Goal: Find specific page/section: Find specific page/section

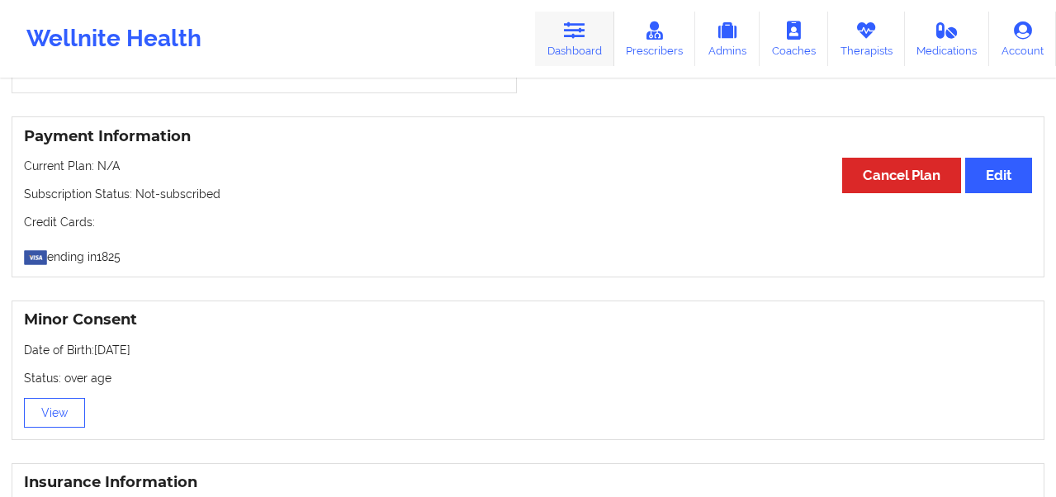
click at [572, 36] on icon at bounding box center [574, 30] width 21 height 18
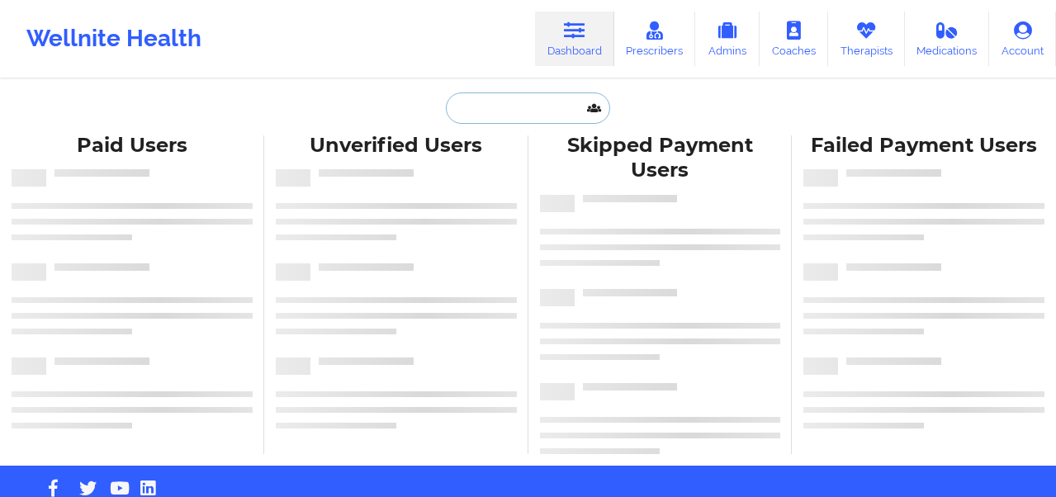
click at [483, 109] on input "text" at bounding box center [527, 107] width 163 height 31
paste input "[PERSON_NAME]"
type input "[PERSON_NAME]"
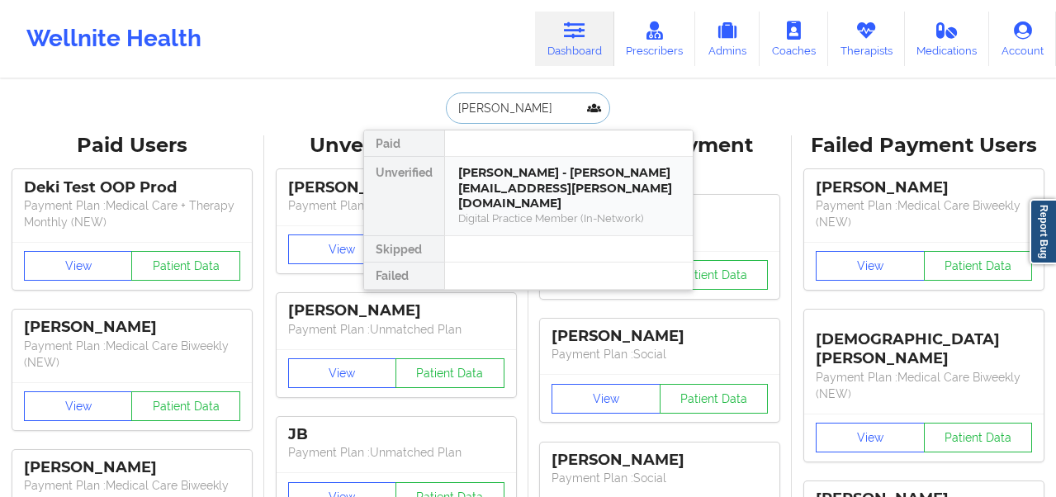
click at [517, 176] on div "[PERSON_NAME] - [PERSON_NAME][EMAIL_ADDRESS][PERSON_NAME][DOMAIN_NAME]" at bounding box center [568, 188] width 221 height 46
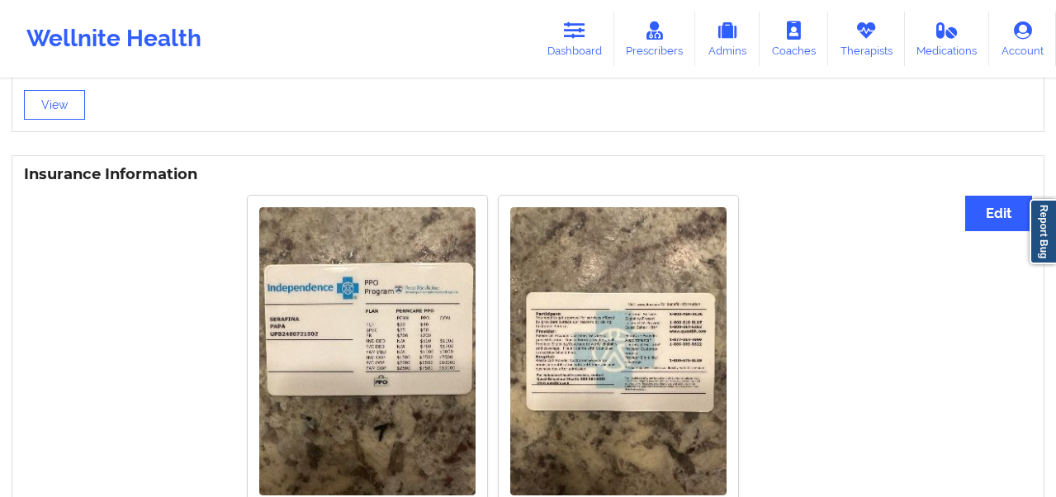
scroll to position [950, 0]
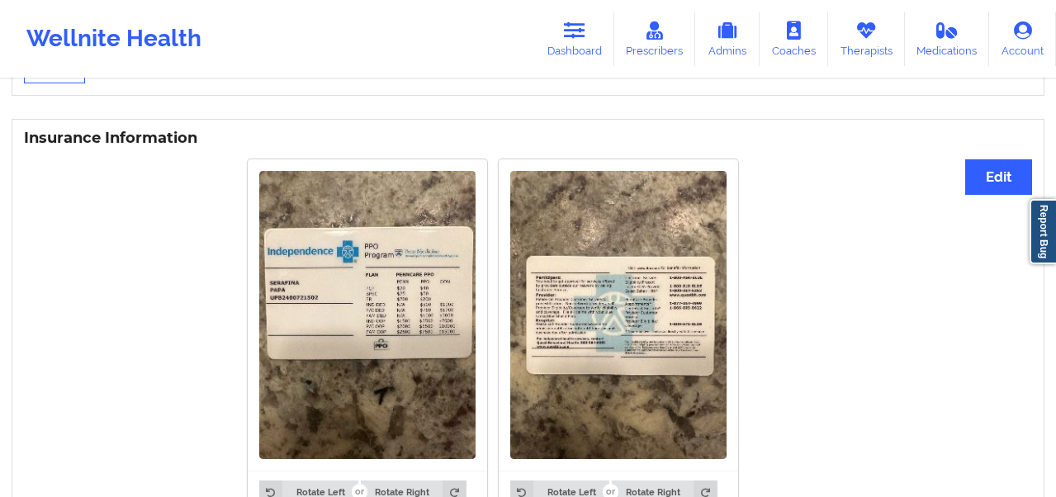
click at [282, 313] on img at bounding box center [367, 315] width 216 height 288
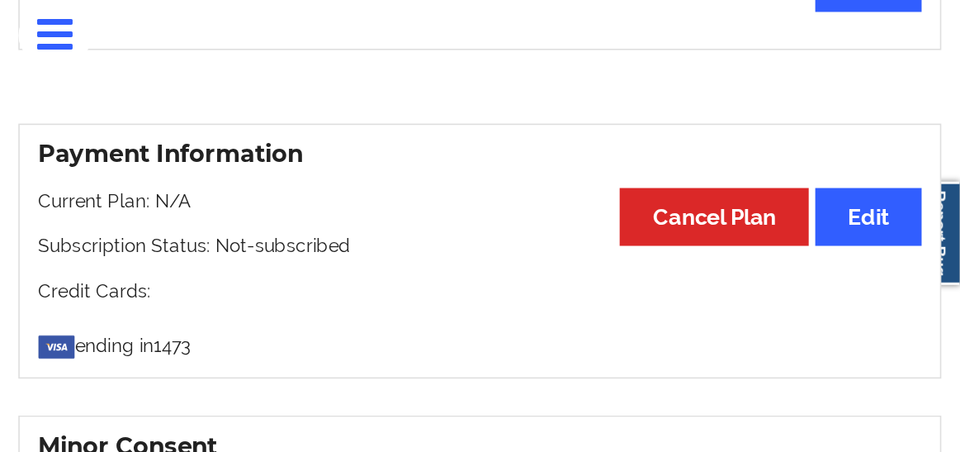
scroll to position [0, 0]
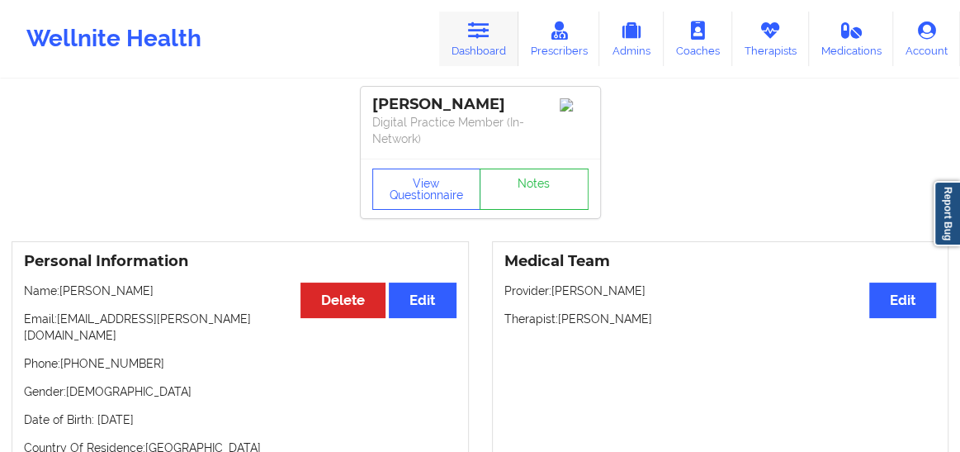
drag, startPoint x: 472, startPoint y: 35, endPoint x: 469, endPoint y: 53, distance: 18.5
click at [472, 35] on icon at bounding box center [478, 30] width 21 height 18
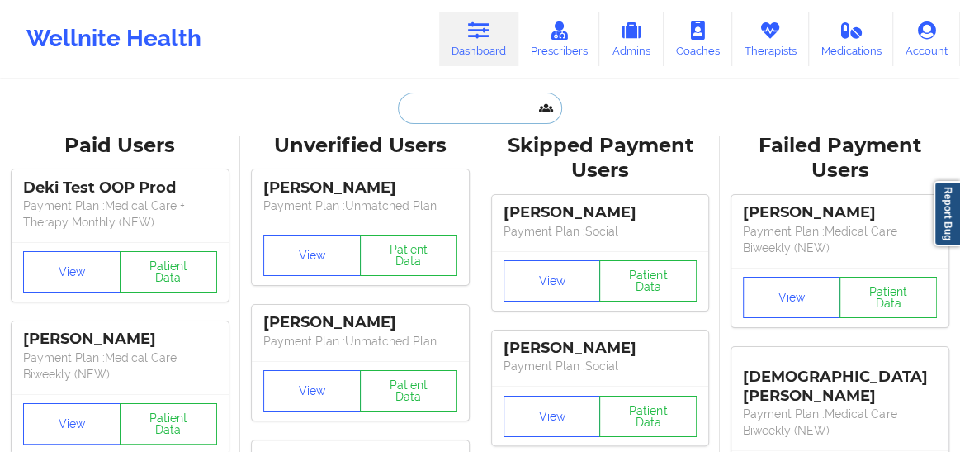
click at [443, 115] on input "text" at bounding box center [479, 107] width 163 height 31
paste input "[PERSON_NAME]"
type input "[PERSON_NAME]"
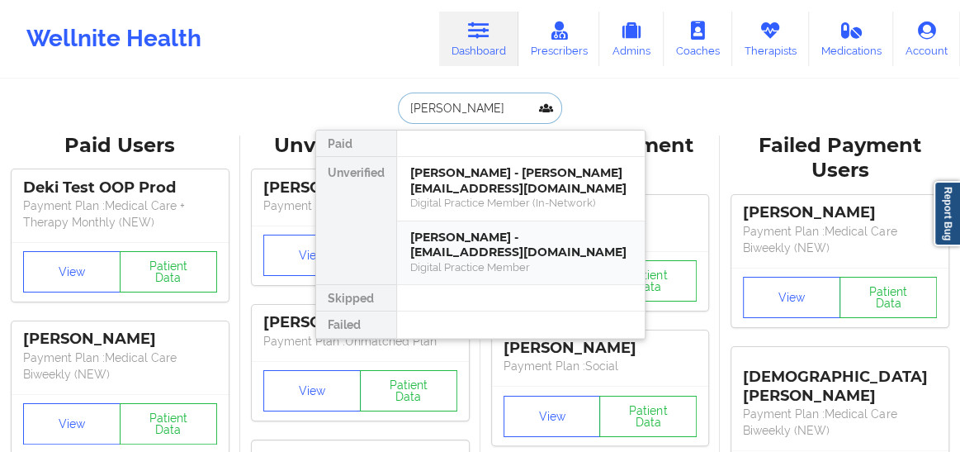
click at [472, 239] on div "[PERSON_NAME] - [EMAIL_ADDRESS][DOMAIN_NAME]" at bounding box center [520, 245] width 221 height 31
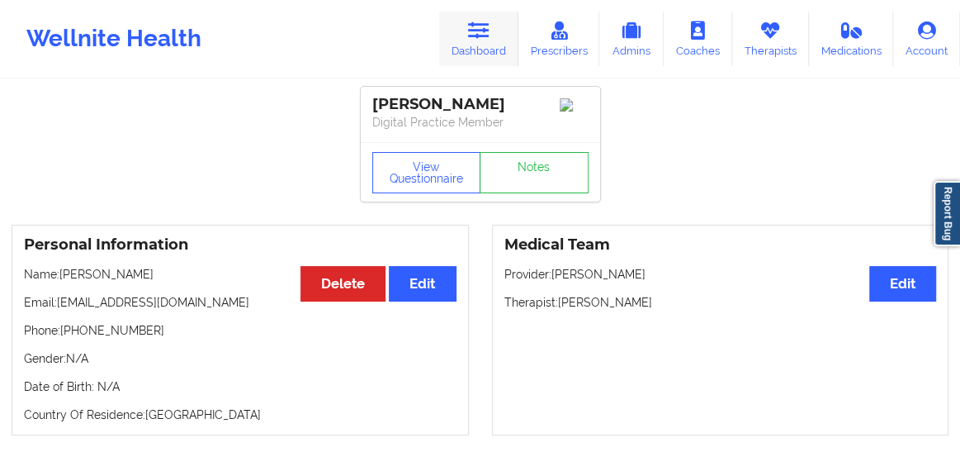
click at [479, 36] on icon at bounding box center [478, 30] width 21 height 18
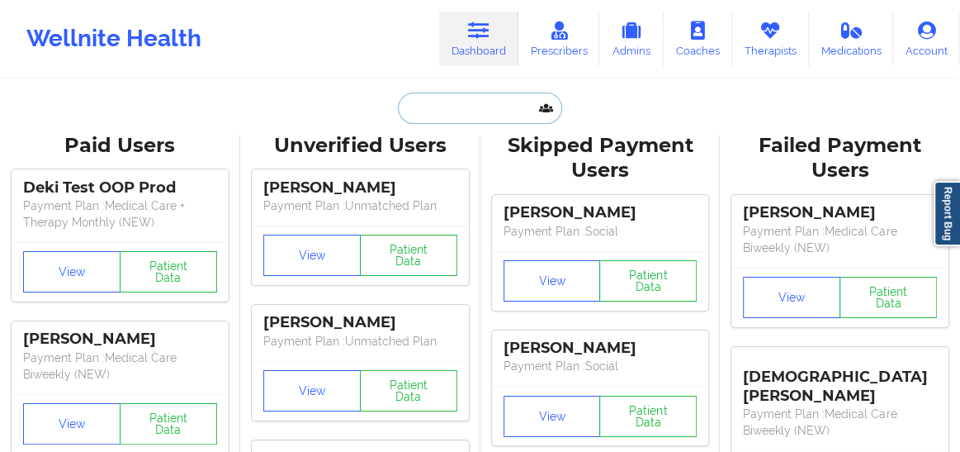
click at [429, 107] on input "text" at bounding box center [479, 107] width 163 height 31
paste input "[PERSON_NAME]"
type input "[PERSON_NAME]"
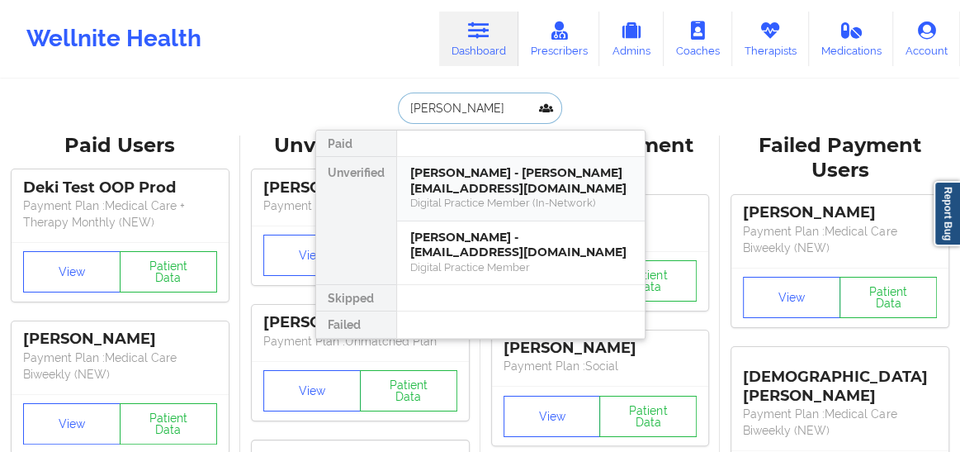
click at [448, 191] on div "[PERSON_NAME] - [PERSON_NAME][EMAIL_ADDRESS][DOMAIN_NAME]" at bounding box center [520, 180] width 221 height 31
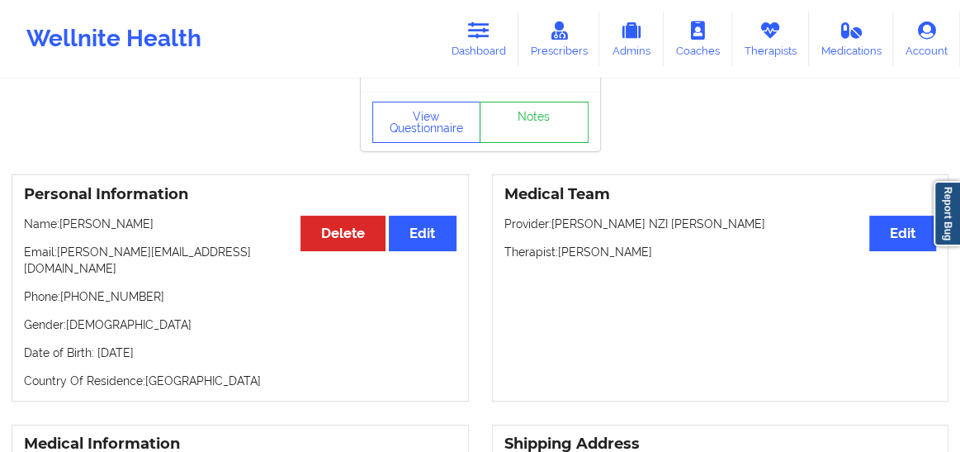
scroll to position [64, 0]
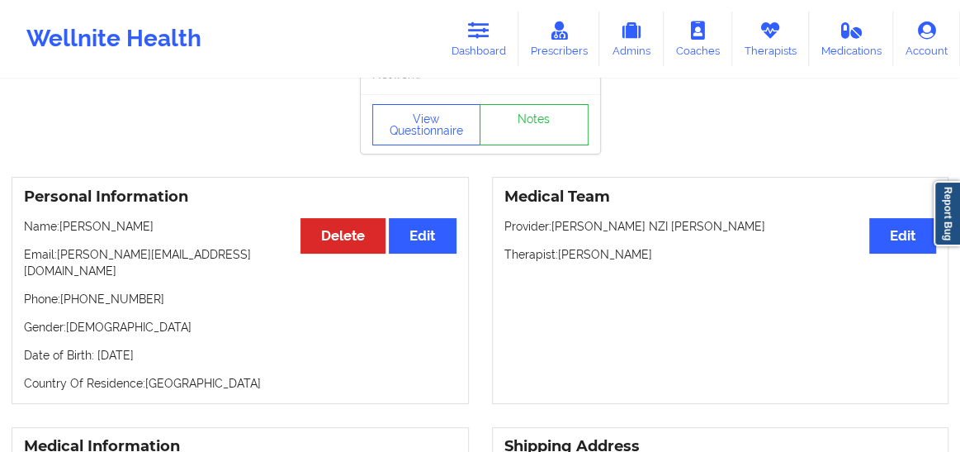
drag, startPoint x: 165, startPoint y: 229, endPoint x: 62, endPoint y: 226, distance: 103.2
click at [62, 226] on p "Name: [PERSON_NAME]" at bounding box center [240, 226] width 433 height 17
copy p "[PERSON_NAME]"
click at [475, 45] on link "Dashboard" at bounding box center [478, 39] width 79 height 54
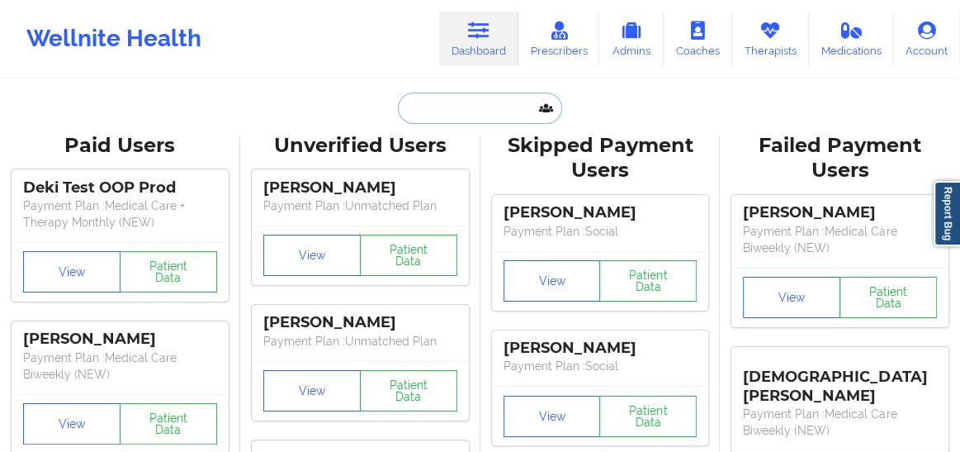
click at [449, 111] on input "text" at bounding box center [479, 107] width 163 height 31
paste input "[PERSON_NAME]"
type input "[PERSON_NAME]"
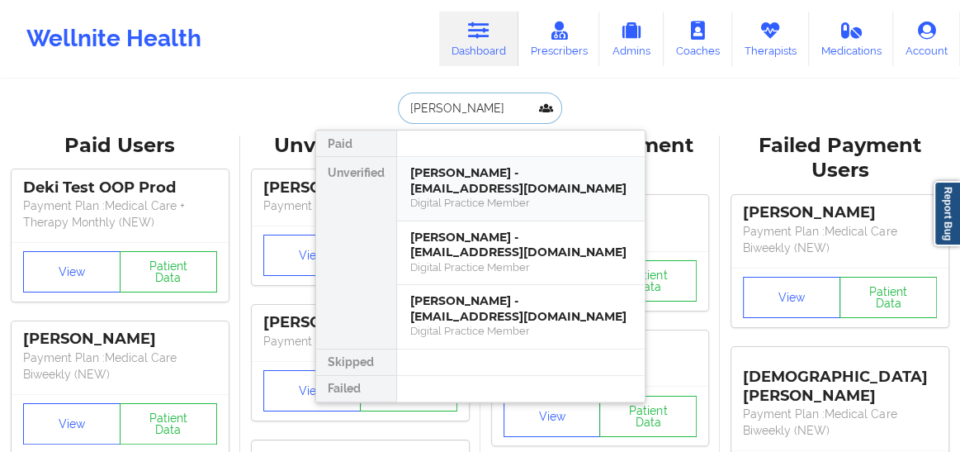
click at [463, 187] on div "[PERSON_NAME] - [EMAIL_ADDRESS][DOMAIN_NAME]" at bounding box center [520, 180] width 221 height 31
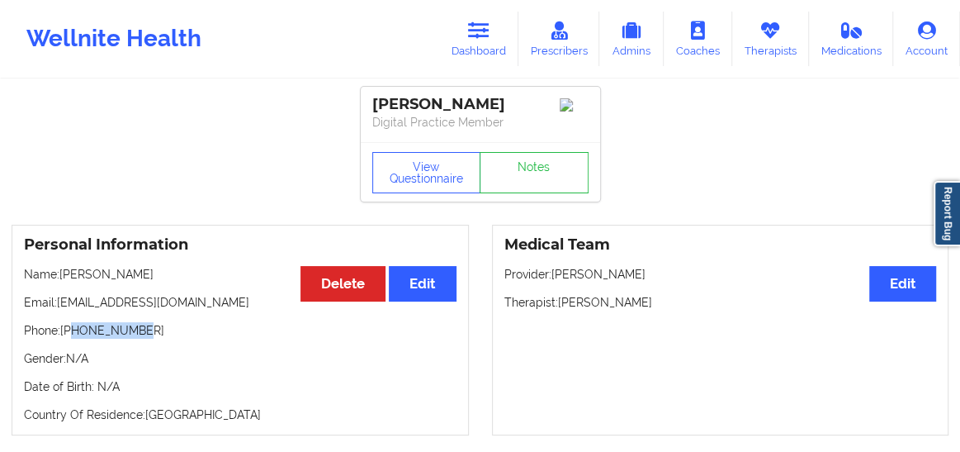
drag, startPoint x: 140, startPoint y: 337, endPoint x: 73, endPoint y: 334, distance: 66.9
click at [73, 334] on p "Phone: [PHONE_NUMBER]" at bounding box center [240, 330] width 433 height 17
copy p "8392340048"
drag, startPoint x: 518, startPoint y: 104, endPoint x: 371, endPoint y: 104, distance: 147.0
click at [372, 104] on div "[PERSON_NAME]" at bounding box center [480, 104] width 216 height 19
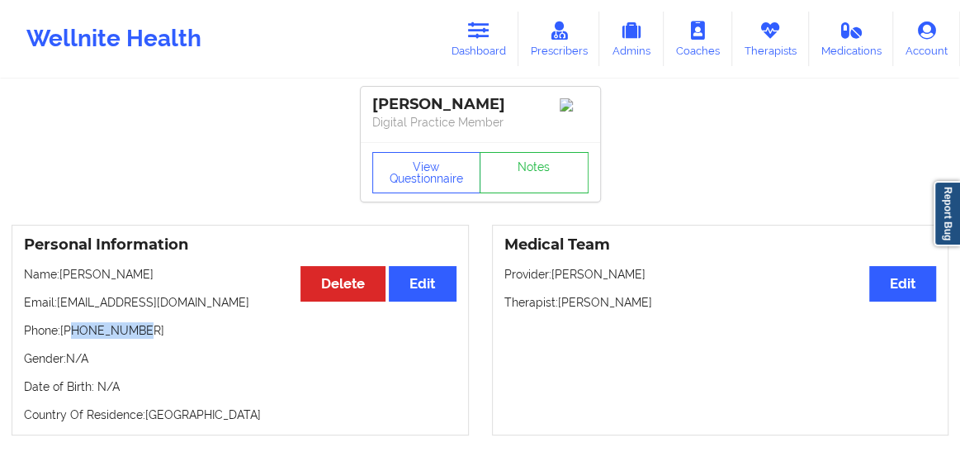
copy div "[PERSON_NAME]"
click at [497, 41] on link "Dashboard" at bounding box center [478, 39] width 79 height 54
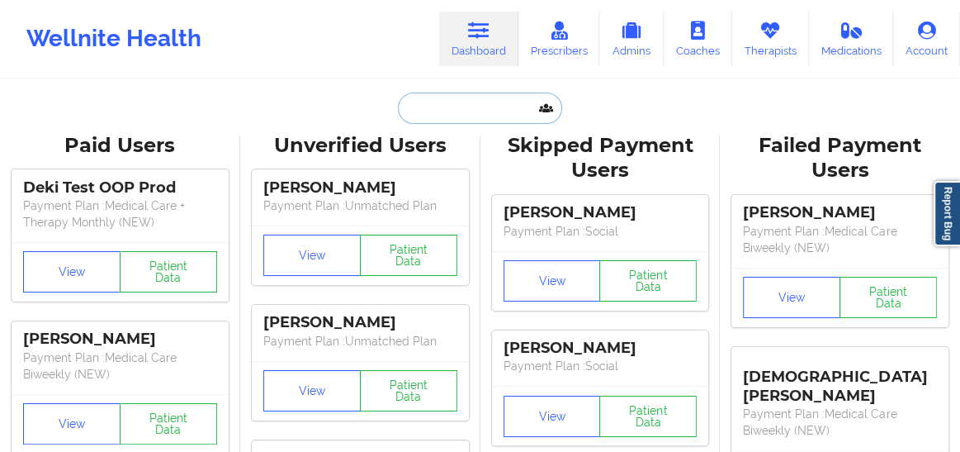
click at [420, 103] on input "text" at bounding box center [479, 107] width 163 height 31
paste input "[PERSON_NAME]"
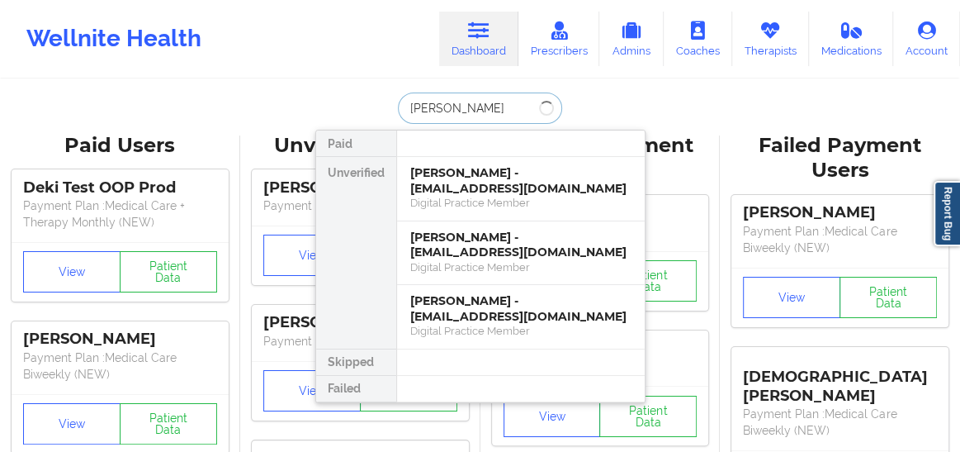
type input "[PERSON_NAME]"
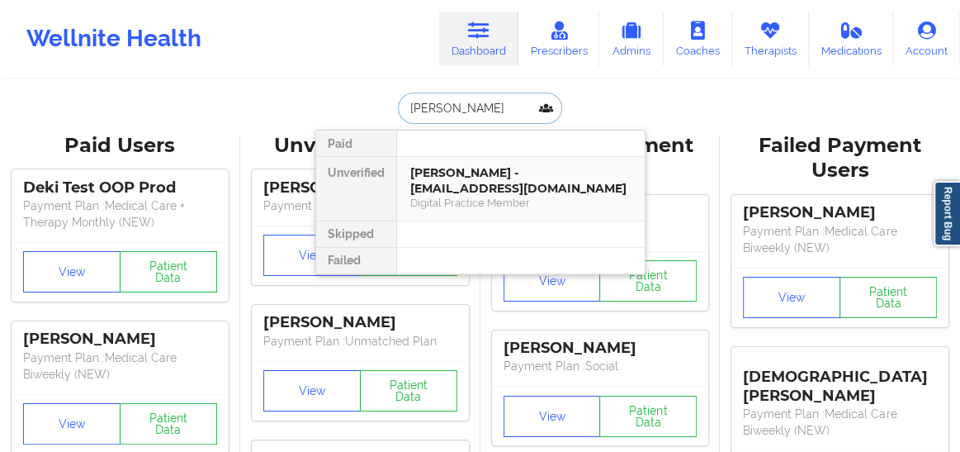
click at [454, 163] on div "[PERSON_NAME] - [EMAIL_ADDRESS][DOMAIN_NAME] Digital Practice Member" at bounding box center [521, 189] width 248 height 64
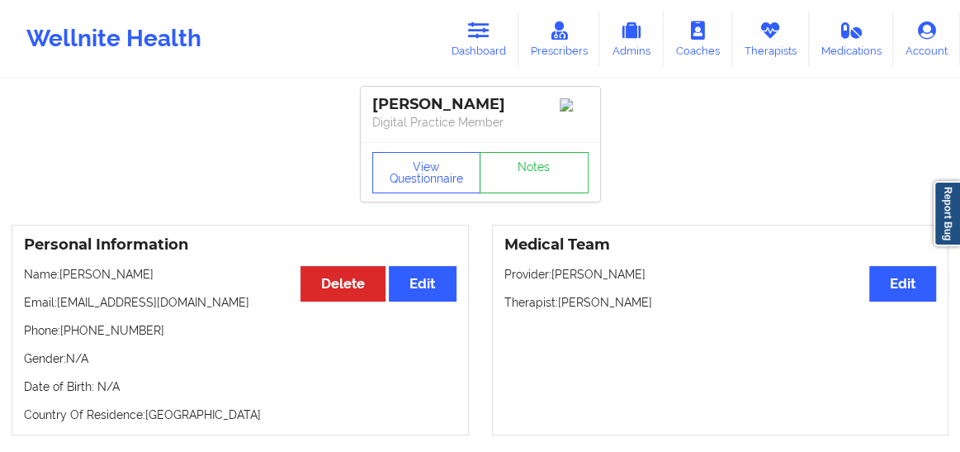
drag, startPoint x: 491, startPoint y: 107, endPoint x: 373, endPoint y: 103, distance: 118.1
click at [373, 103] on div "[PERSON_NAME]" at bounding box center [480, 104] width 216 height 19
copy div "[PERSON_NAME]"
click at [776, 49] on link "Therapists" at bounding box center [770, 39] width 77 height 54
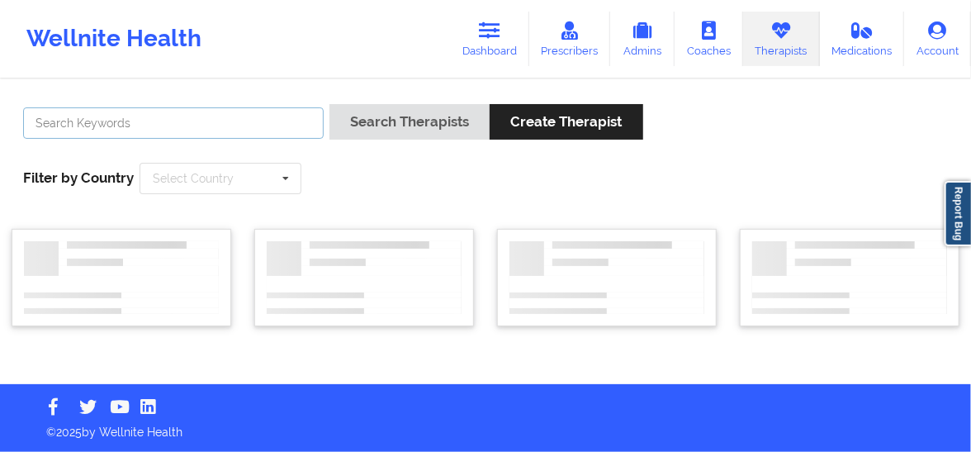
click at [264, 126] on input "text" at bounding box center [173, 122] width 301 height 31
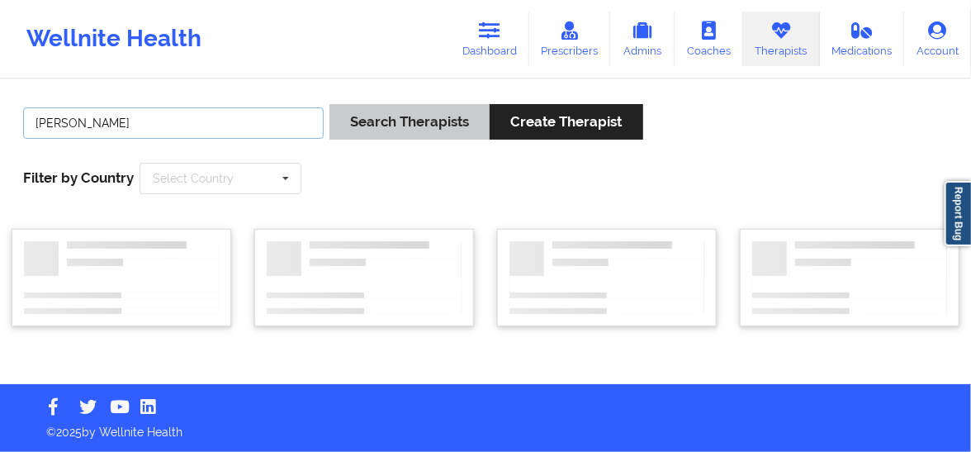
type input "[PERSON_NAME]"
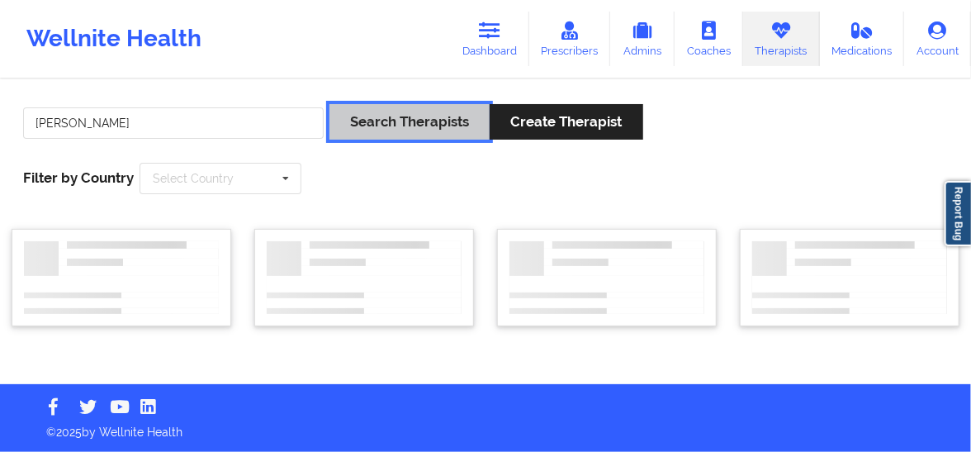
click at [439, 110] on button "Search Therapists" at bounding box center [409, 122] width 160 height 36
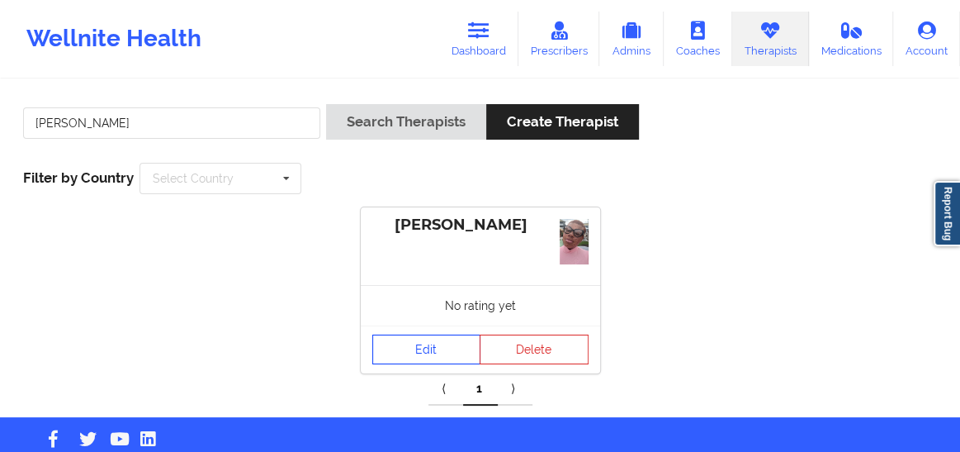
click at [420, 358] on link "Edit" at bounding box center [426, 349] width 109 height 30
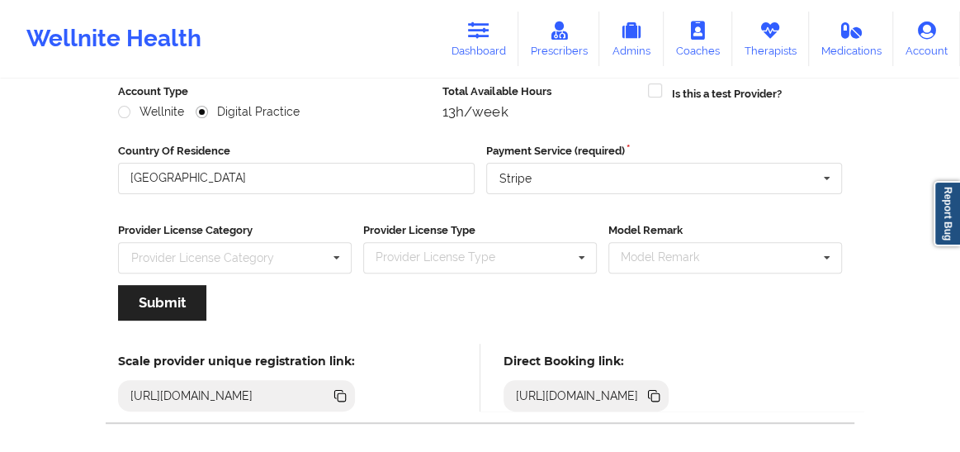
scroll to position [288, 0]
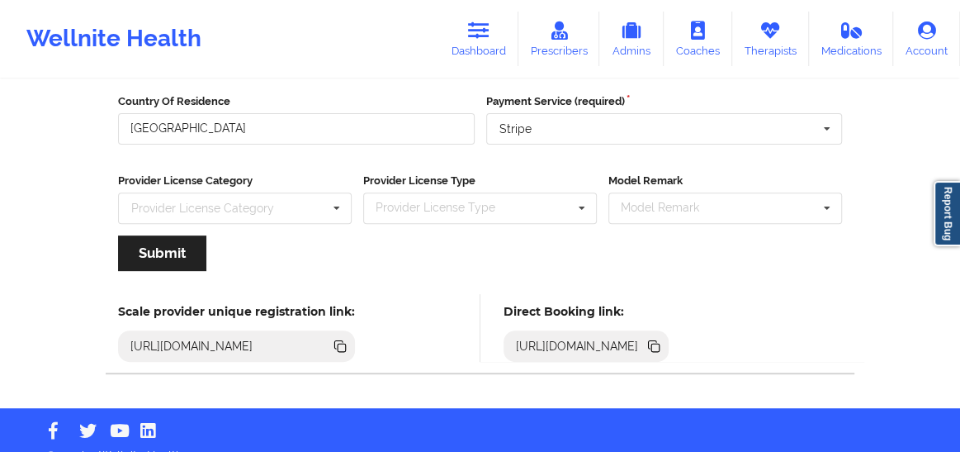
click at [346, 343] on icon at bounding box center [342, 347] width 8 height 8
click at [481, 33] on icon at bounding box center [478, 30] width 21 height 18
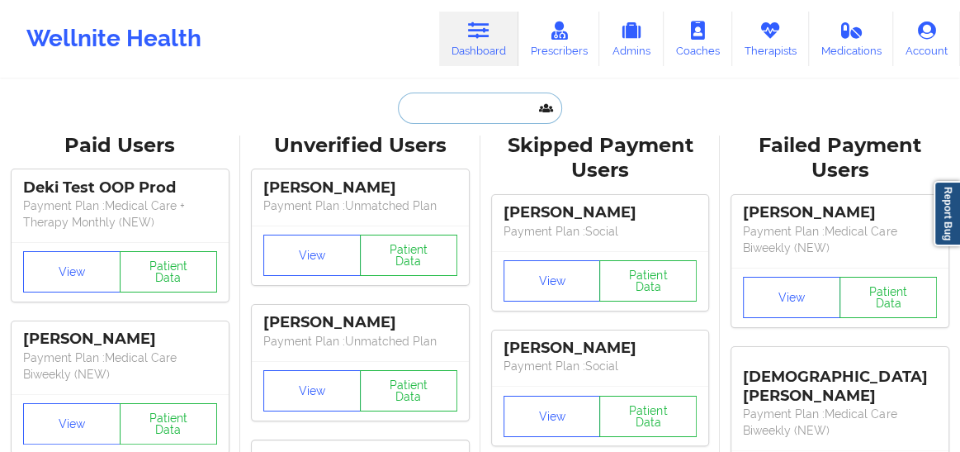
click at [444, 108] on input "text" at bounding box center [479, 107] width 163 height 31
paste input "[PERSON_NAME]"
type input "[PERSON_NAME]"
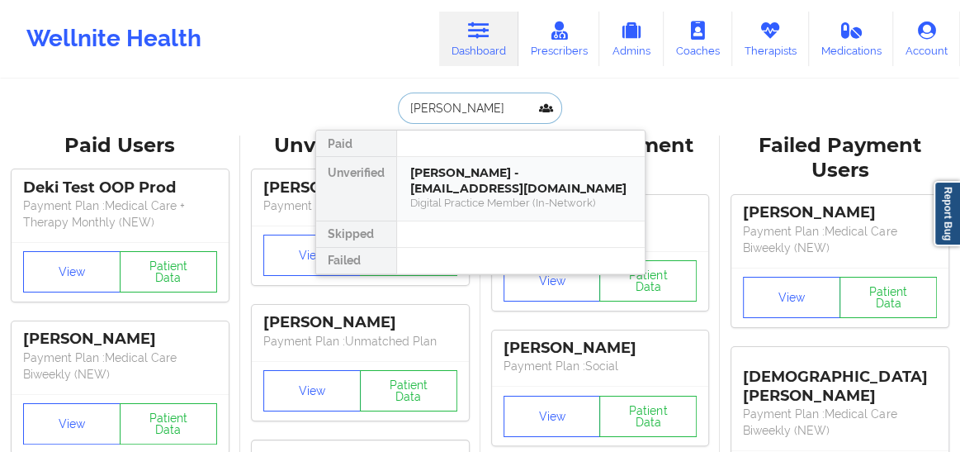
click at [449, 180] on div "[PERSON_NAME] - [EMAIL_ADDRESS][DOMAIN_NAME]" at bounding box center [520, 180] width 221 height 31
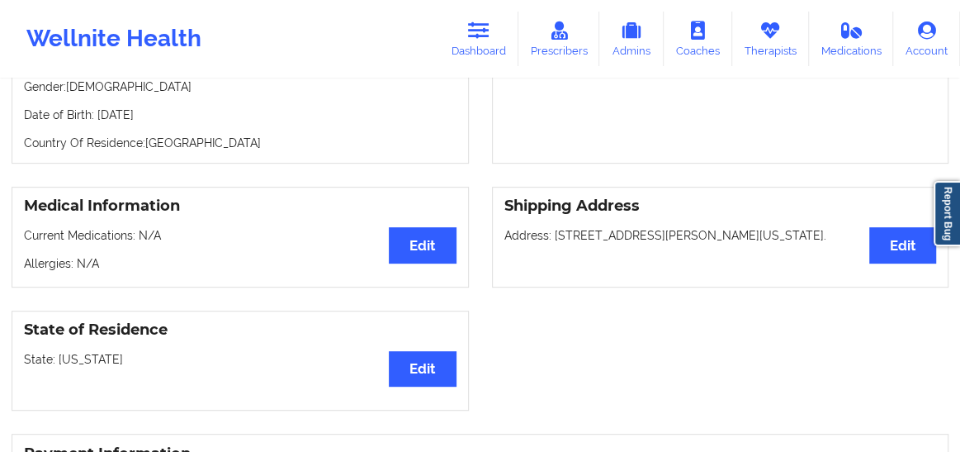
scroll to position [287, 0]
